Goal: Check status: Check status

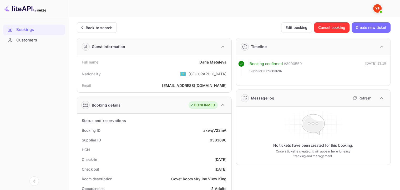
click at [100, 28] on div "Back to search" at bounding box center [99, 28] width 27 height 6
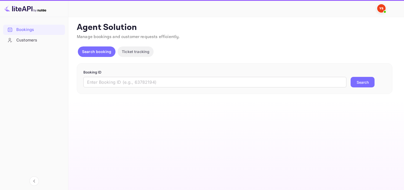
click at [147, 87] on input "text" at bounding box center [214, 82] width 263 height 11
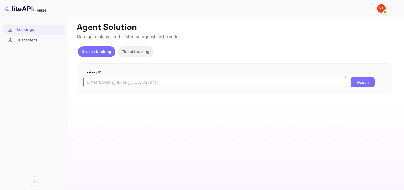
paste input "9419895"
type input "9419895"
click at [350, 77] on button "Search" at bounding box center [362, 82] width 24 height 11
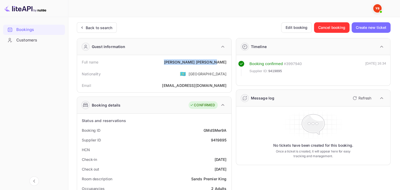
drag, startPoint x: 188, startPoint y: 61, endPoint x: 226, endPoint y: 63, distance: 37.9
click at [226, 63] on div "[PERSON_NAME]" at bounding box center [195, 62] width 63 height 6
copy div "[PERSON_NAME]"
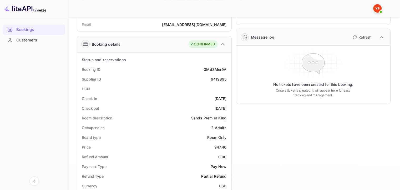
scroll to position [82, 0]
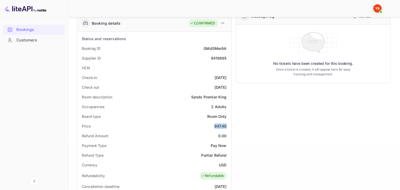
drag, startPoint x: 212, startPoint y: 124, endPoint x: 229, endPoint y: 126, distance: 17.5
click at [229, 126] on div "Status and reservations Booking ID GMdSMer9A Supplier ID 9419895 HCN Check-in […" at bounding box center [154, 188] width 154 height 313
copy div "947.40"
